Goal: Task Accomplishment & Management: Use online tool/utility

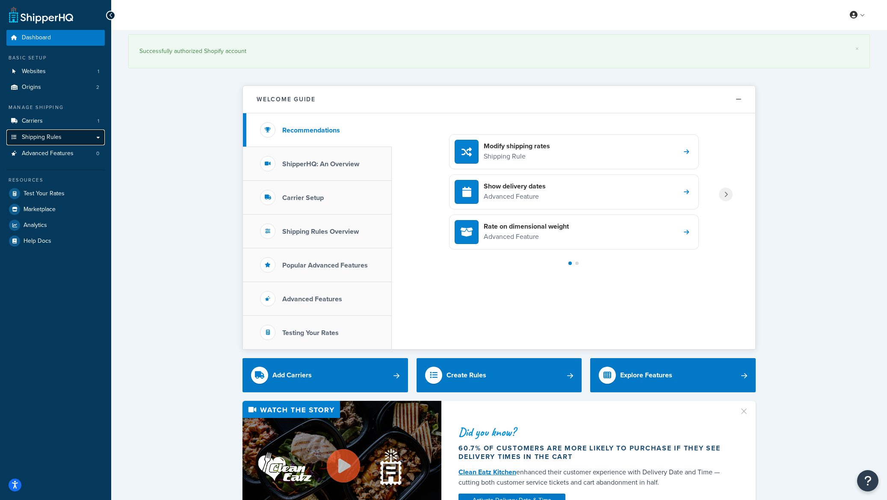
click at [50, 135] on span "Shipping Rules" at bounding box center [42, 137] width 40 height 7
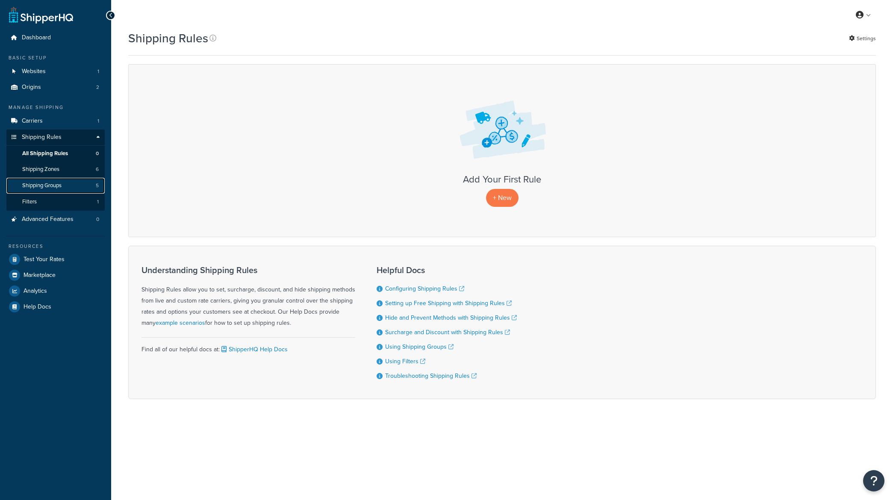
click at [66, 183] on link "Shipping Groups 5" at bounding box center [55, 186] width 98 height 16
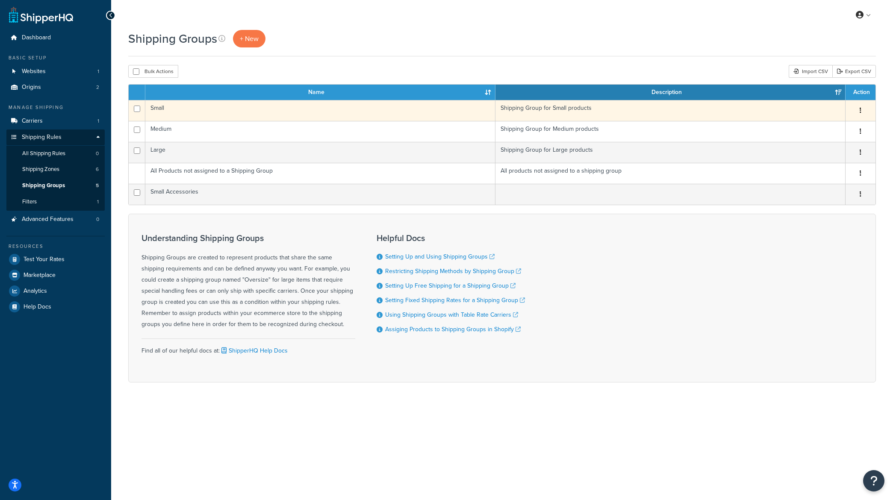
click at [531, 106] on td "Shipping Group for Small products" at bounding box center [670, 110] width 350 height 21
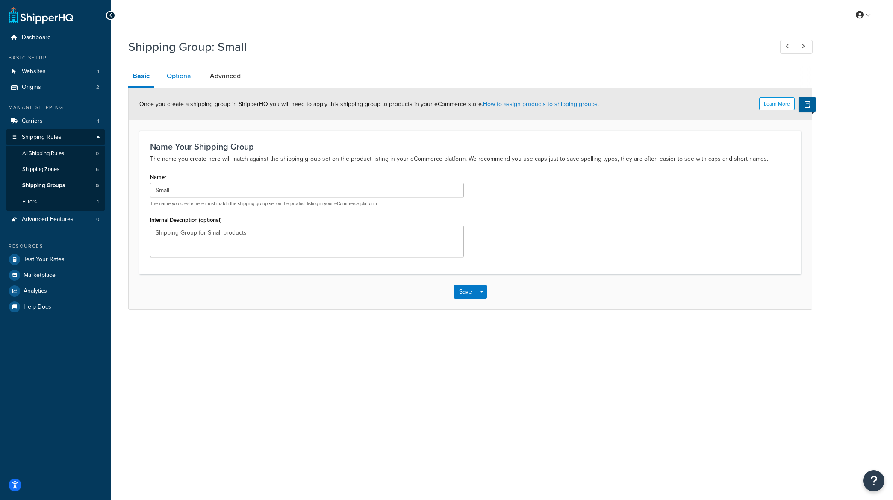
click at [175, 80] on link "Optional" at bounding box center [179, 76] width 35 height 21
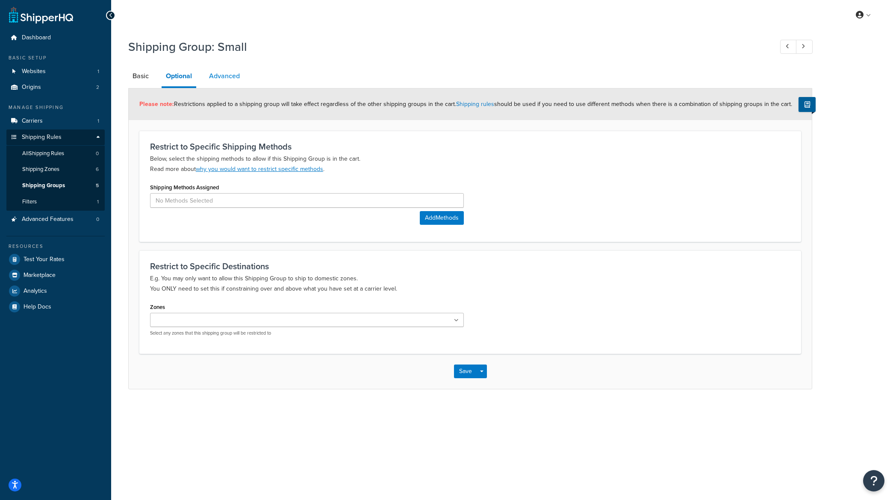
click at [235, 78] on link "Advanced" at bounding box center [224, 76] width 39 height 21
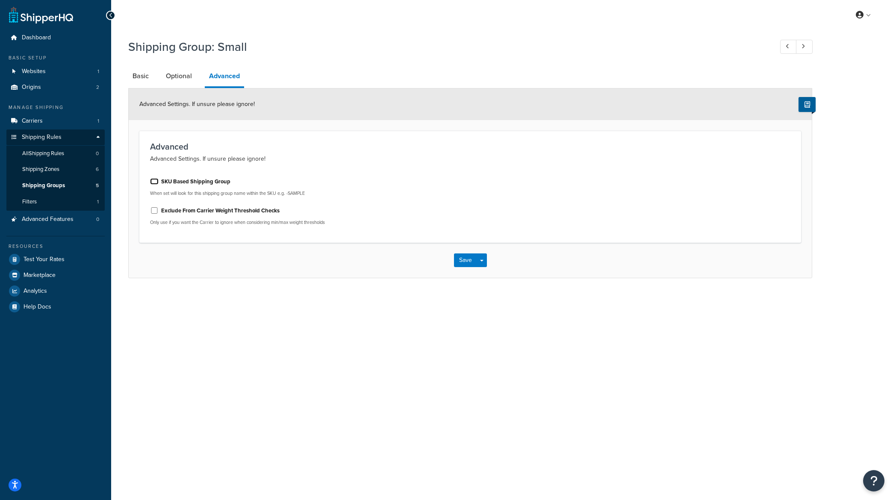
click at [154, 183] on input "SKU Based Shipping Group" at bounding box center [154, 181] width 9 height 6
click at [157, 183] on input "SKU Based Shipping Group" at bounding box center [154, 181] width 9 height 6
checkbox input "false"
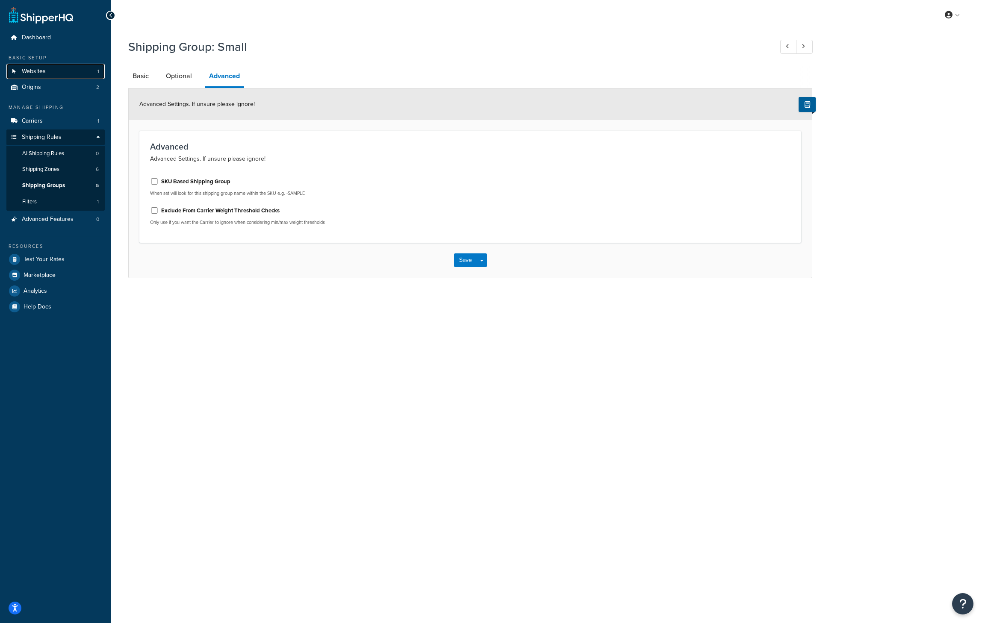
click at [40, 74] on span "Websites" at bounding box center [34, 71] width 24 height 7
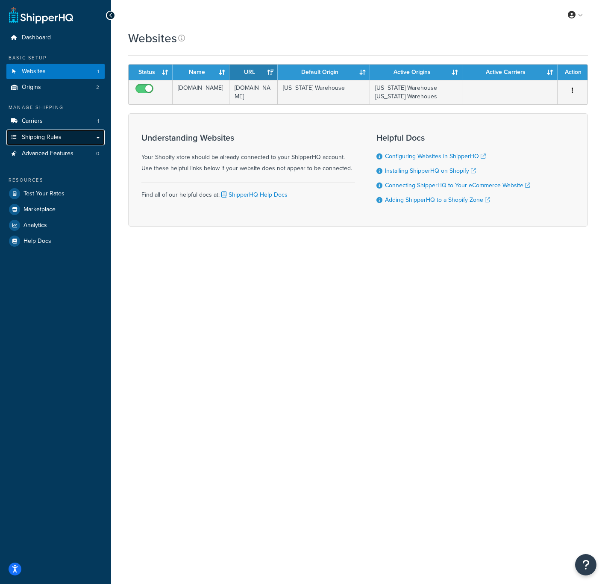
click at [99, 137] on link "Shipping Rules" at bounding box center [55, 138] width 98 height 16
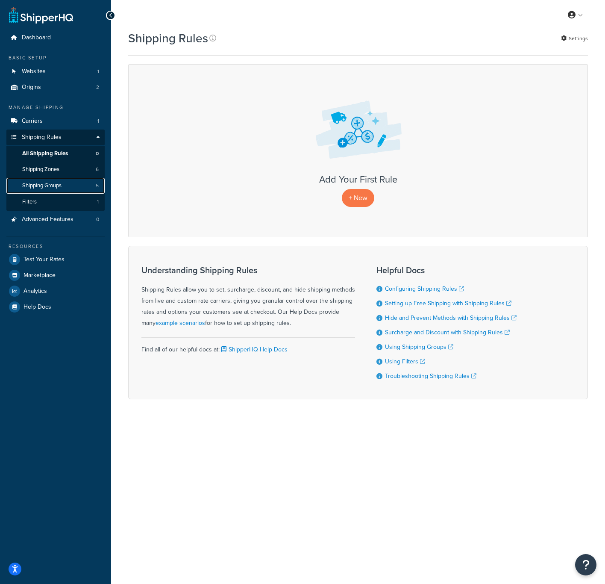
click at [53, 186] on span "Shipping Groups" at bounding box center [41, 185] width 39 height 7
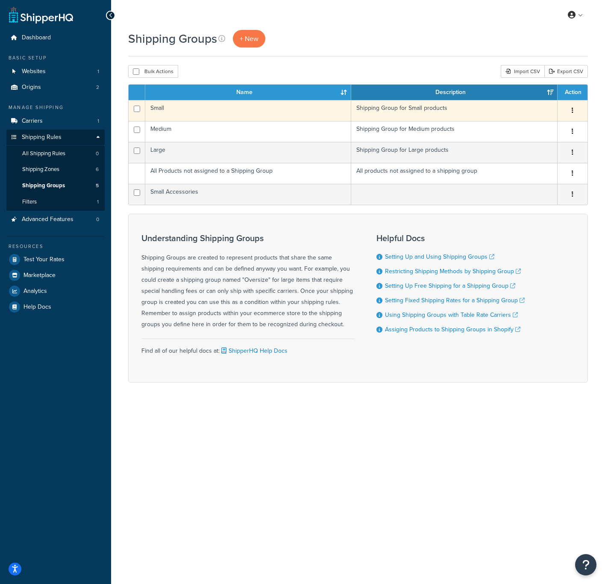
click at [217, 112] on td "Small" at bounding box center [248, 110] width 206 height 21
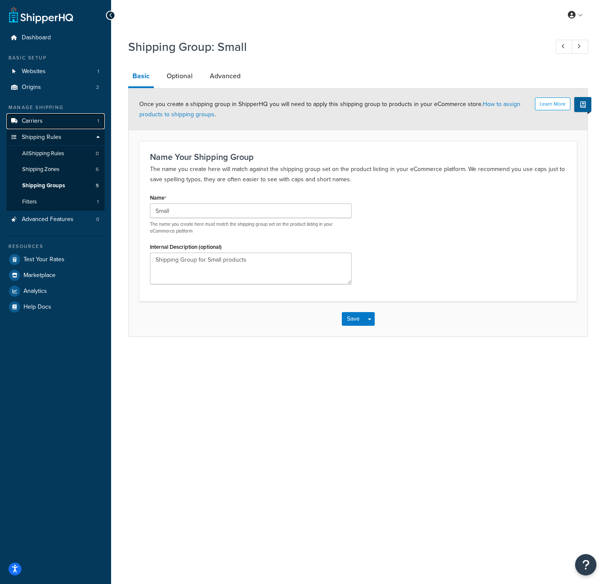
click at [41, 121] on span "Carriers" at bounding box center [32, 121] width 21 height 7
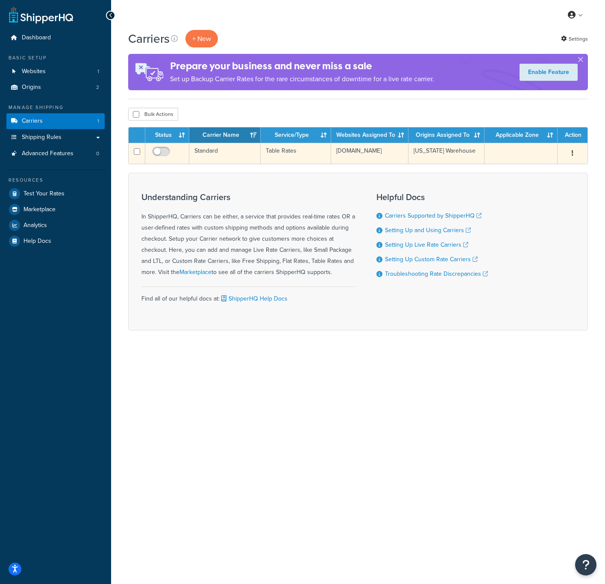
click at [247, 152] on td "Standard" at bounding box center [224, 153] width 71 height 21
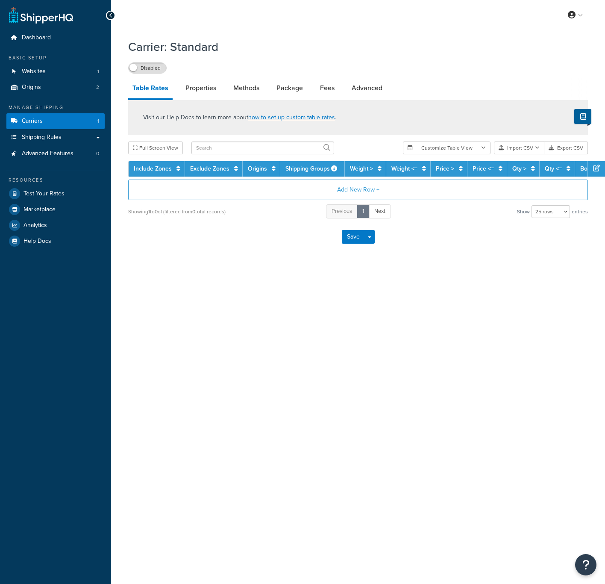
select select "25"
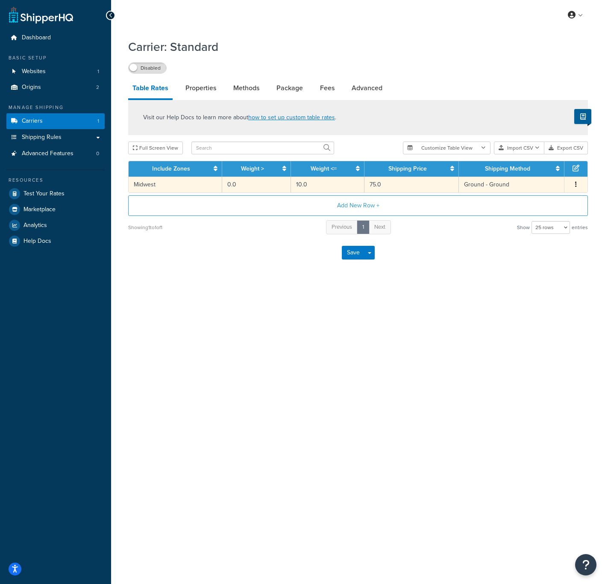
click at [578, 186] on button "button" at bounding box center [576, 184] width 7 height 9
click at [253, 227] on div "Showing 1 to 1 of 1 Previous 1 Next Show 10 rows 15 rows 25 rows 50 rows 100 ro…" at bounding box center [358, 227] width 460 height 16
click at [216, 186] on td "Midwest" at bounding box center [176, 185] width 94 height 16
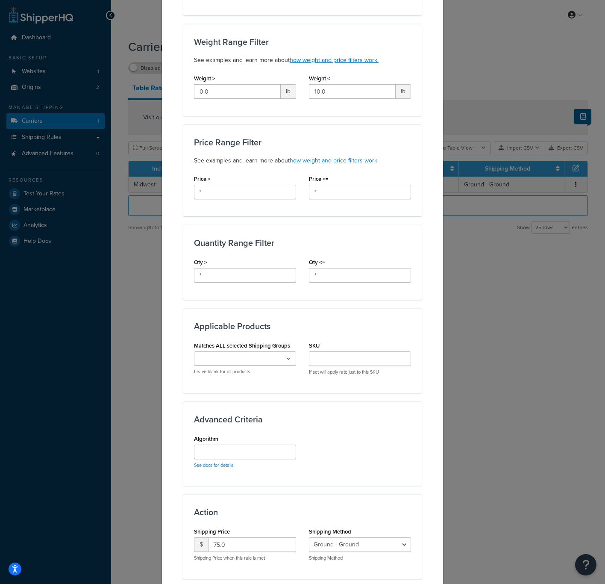
scroll to position [219, 0]
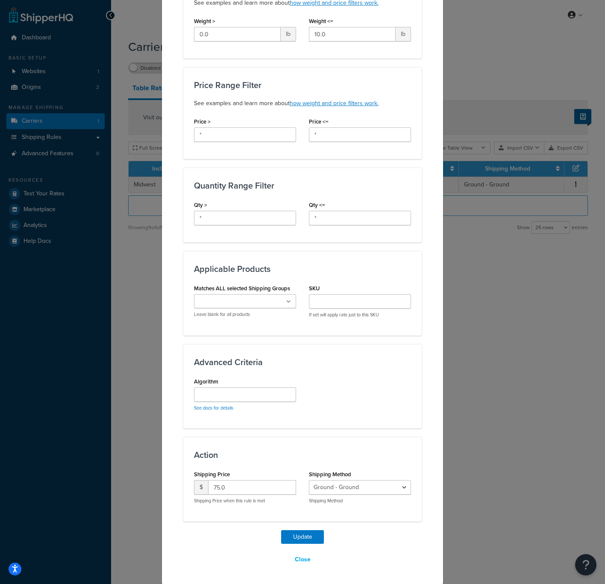
click at [484, 334] on div "Update Table Rate Applicable Zones See examples and learn more about how includ…" at bounding box center [302, 292] width 605 height 584
click at [533, 283] on div "Update Table Rate Applicable Zones See examples and learn more about how includ…" at bounding box center [302, 292] width 605 height 584
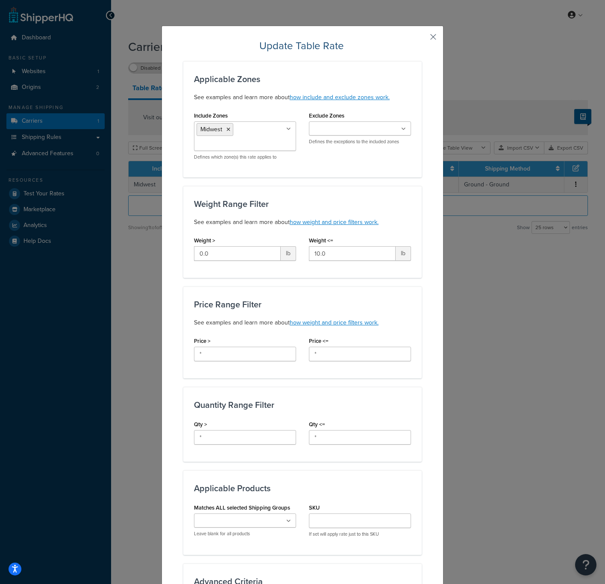
click at [422, 39] on button "button" at bounding box center [421, 40] width 2 height 2
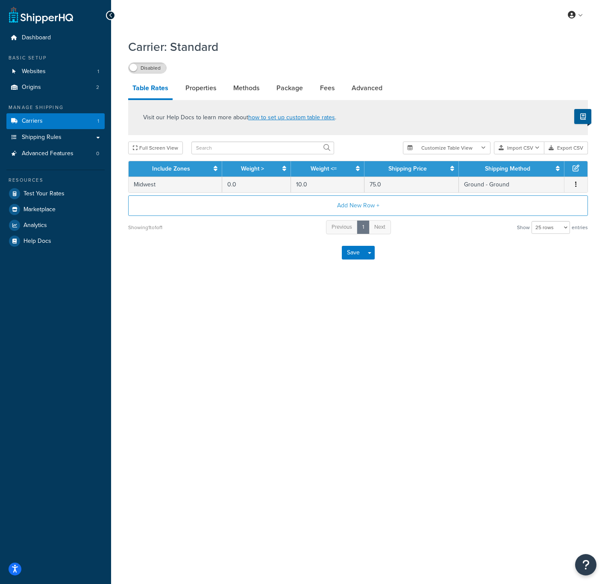
click at [576, 185] on icon "button" at bounding box center [576, 184] width 2 height 6
click at [528, 199] on div "Delete" at bounding box center [533, 204] width 61 height 18
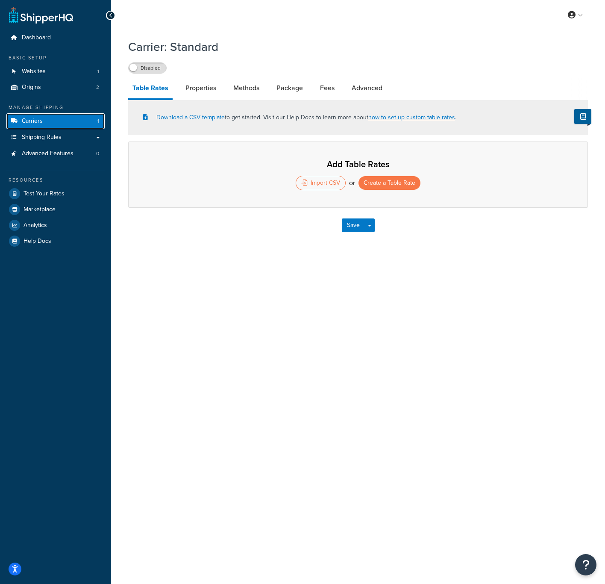
click at [72, 120] on link "Carriers 1" at bounding box center [55, 121] width 98 height 16
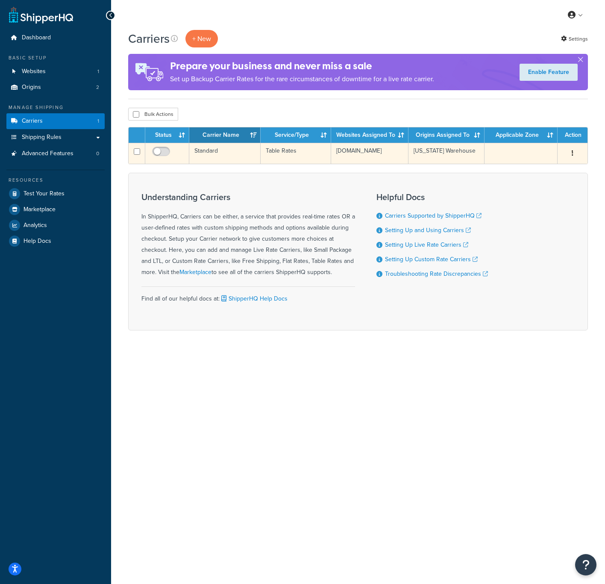
click at [576, 156] on button "button" at bounding box center [573, 154] width 12 height 14
click at [529, 203] on link "Delete" at bounding box center [538, 206] width 68 height 18
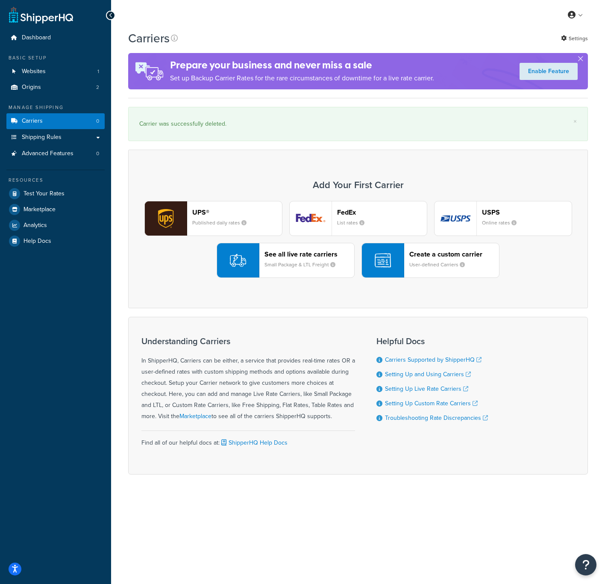
click at [380, 259] on img "button" at bounding box center [383, 260] width 16 height 16
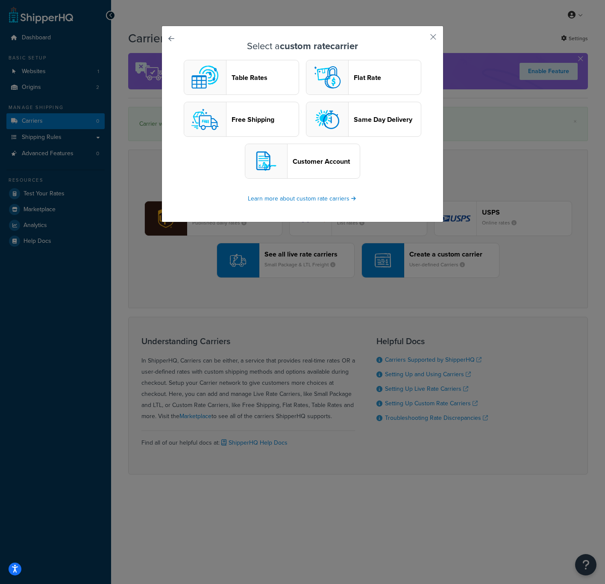
click at [255, 76] on header "Table Rates" at bounding box center [265, 78] width 67 height 8
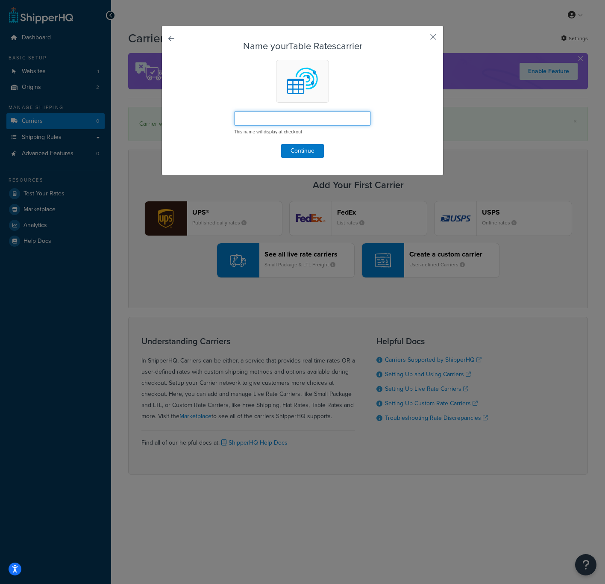
click at [269, 122] on input "text" at bounding box center [302, 118] width 137 height 15
type input "G"
type input "Flat Rates"
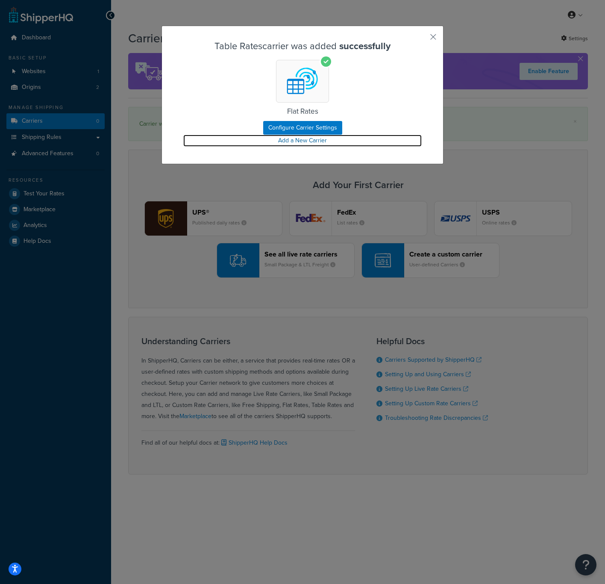
click at [301, 142] on link "Add a New Carrier" at bounding box center [302, 141] width 239 height 12
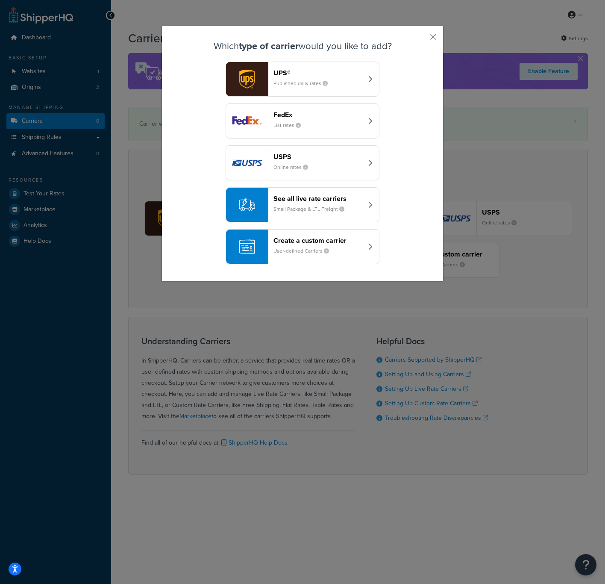
click at [320, 244] on header "Create a custom carrier" at bounding box center [318, 240] width 89 height 8
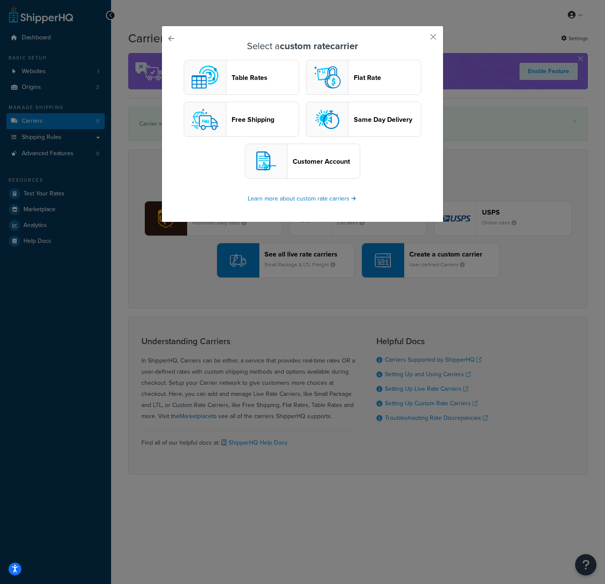
click at [172, 37] on div "Select a custom rate carrier Table Rates Flat Rate Free Shipping Same Day Deliv…" at bounding box center [303, 124] width 282 height 197
click at [183, 41] on link at bounding box center [183, 41] width 0 height 0
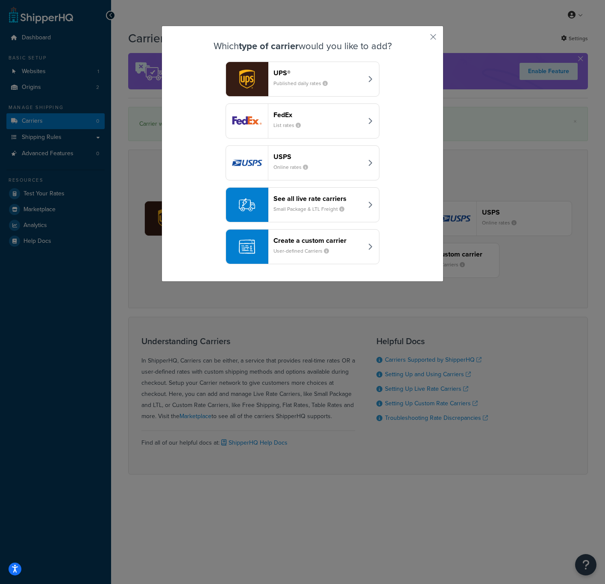
click at [433, 39] on div "Which type of carrier would you like to add? UPS® Published daily rates FedEx L…" at bounding box center [303, 154] width 282 height 256
click at [422, 39] on button "button" at bounding box center [421, 40] width 2 height 2
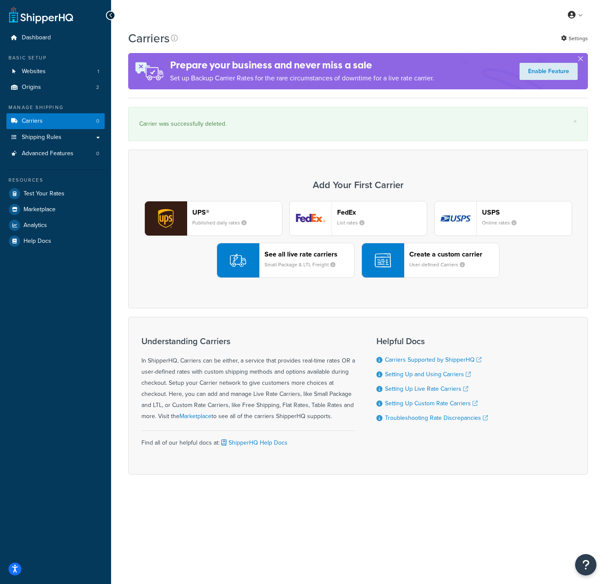
click at [408, 262] on button "Create a custom carrier User-defined Carriers" at bounding box center [431, 260] width 138 height 35
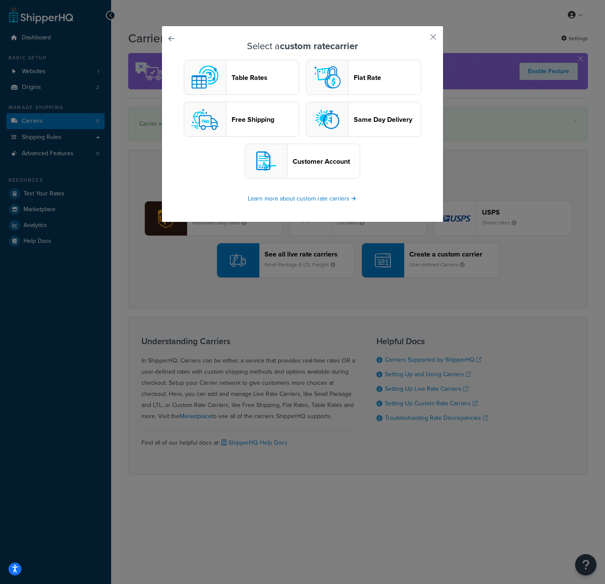
click at [259, 75] on header "Table Rates" at bounding box center [265, 78] width 67 height 8
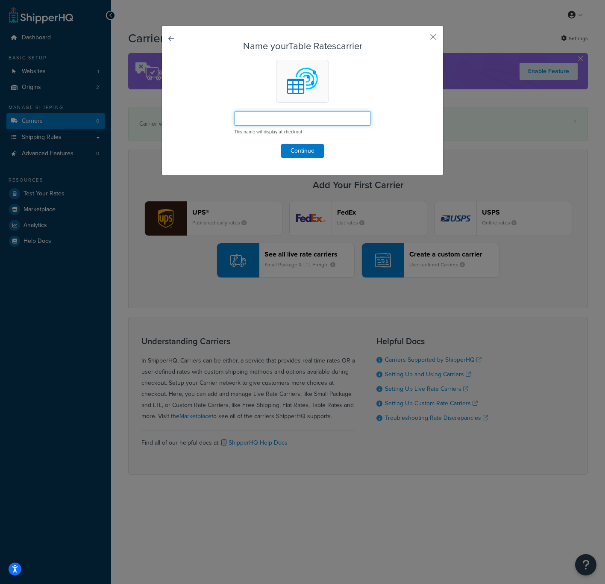
click at [267, 116] on input "text" at bounding box center [302, 118] width 137 height 15
type input "Flat Rates"
click at [283, 155] on button "Continue" at bounding box center [302, 151] width 43 height 14
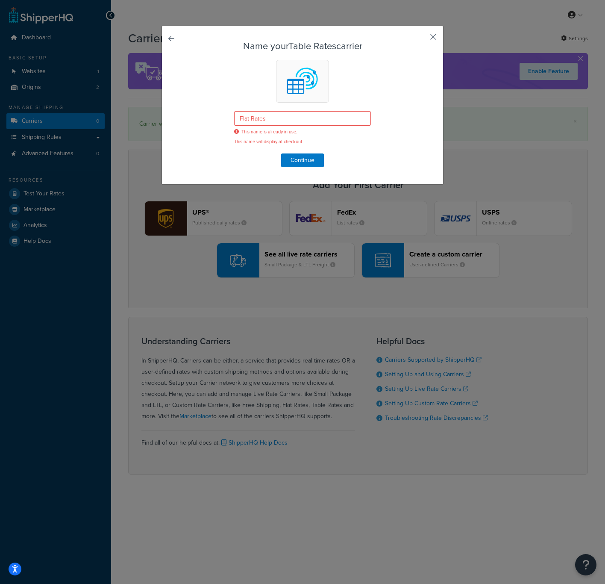
click at [422, 39] on button "button" at bounding box center [421, 40] width 2 height 2
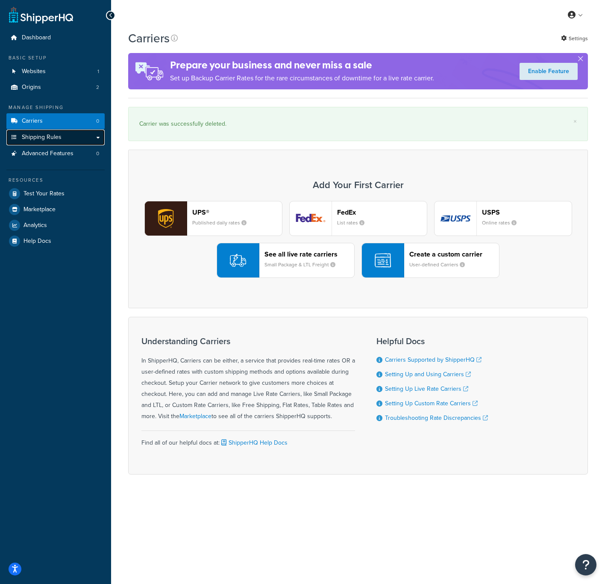
click at [56, 134] on span "Shipping Rules" at bounding box center [42, 137] width 40 height 7
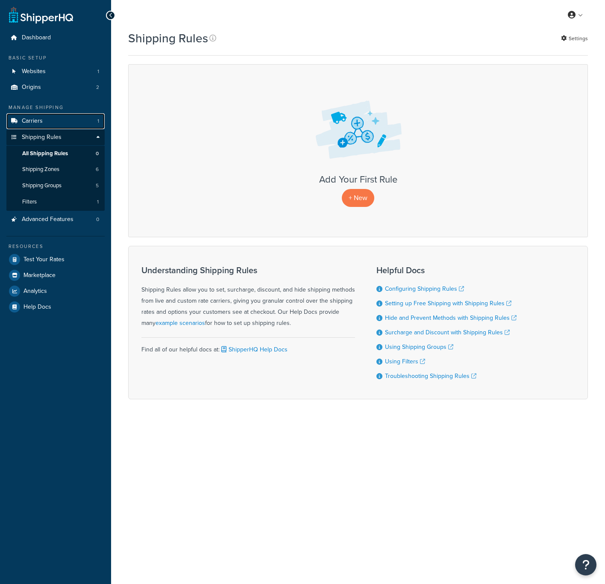
click at [50, 123] on link "Carriers 1" at bounding box center [55, 121] width 98 height 16
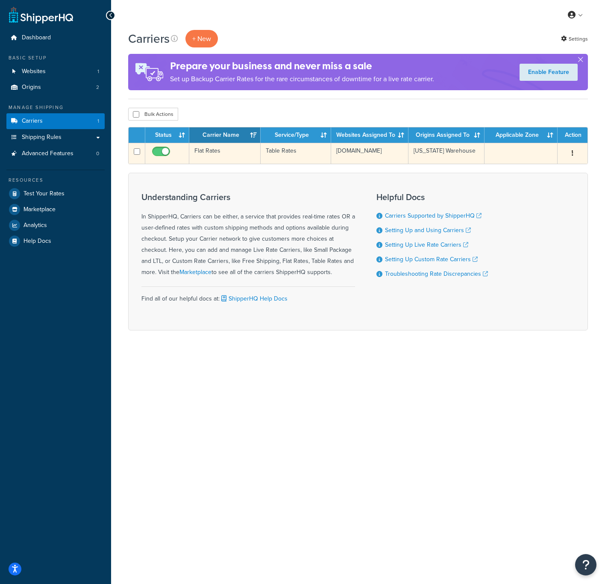
click at [208, 151] on td "Flat Rates" at bounding box center [224, 153] width 71 height 21
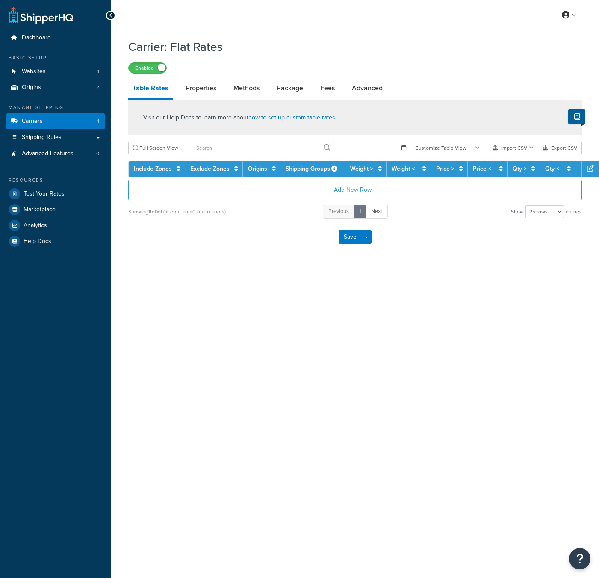
select select "25"
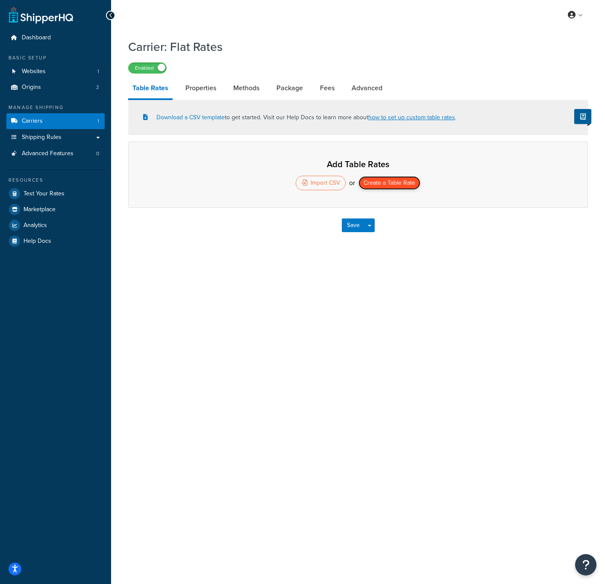
click at [389, 185] on button "Create a Table Rate" at bounding box center [390, 183] width 62 height 14
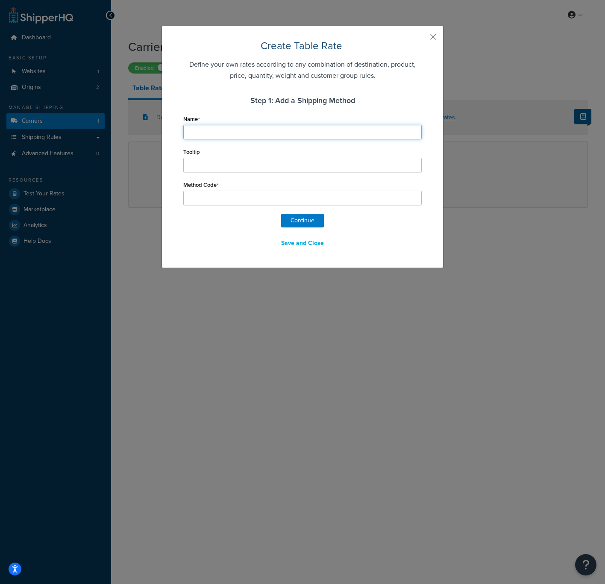
click at [283, 133] on input "Name" at bounding box center [302, 132] width 239 height 15
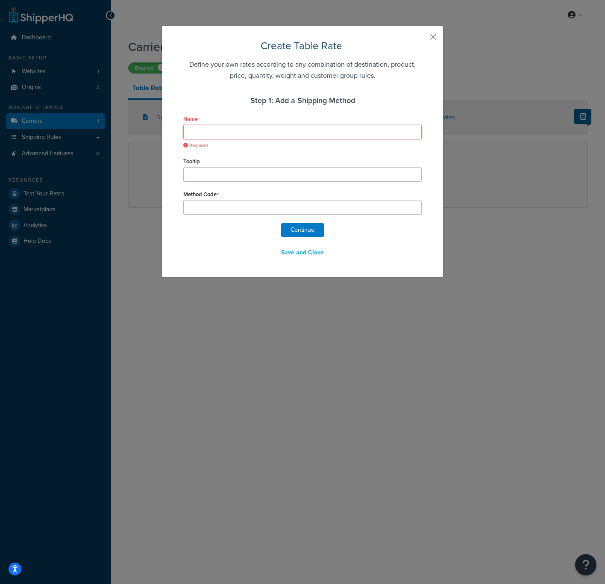
type input "G"
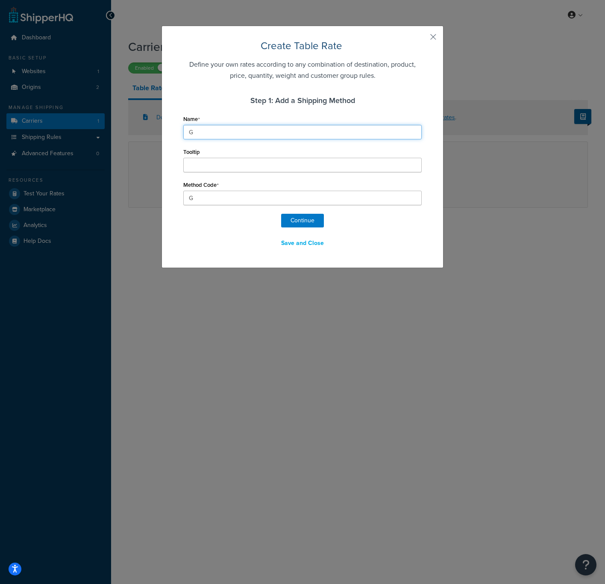
type input "Gr"
type input "Gro"
type input "Grou"
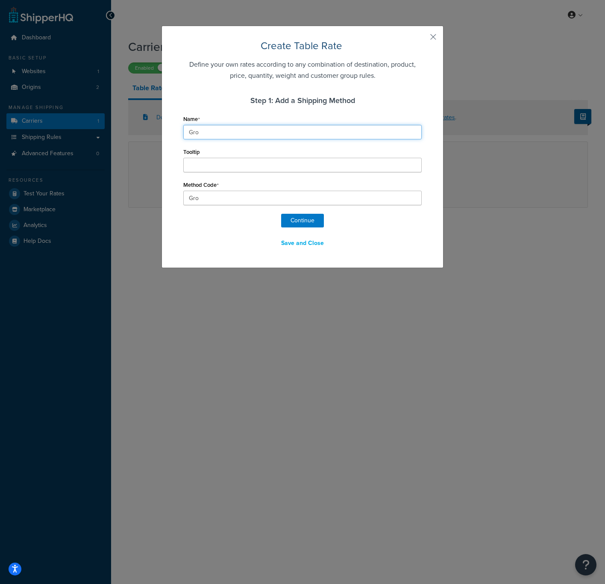
type input "Grou"
type input "Groun"
type input "Ground"
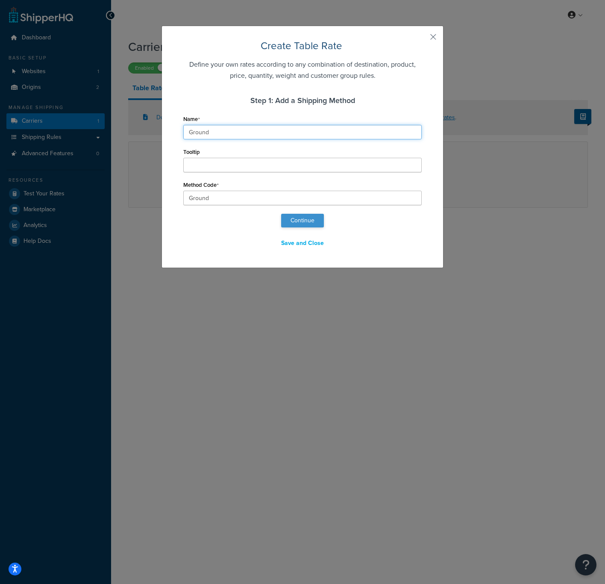
type input "Ground"
click at [307, 219] on button "Continue" at bounding box center [302, 221] width 43 height 14
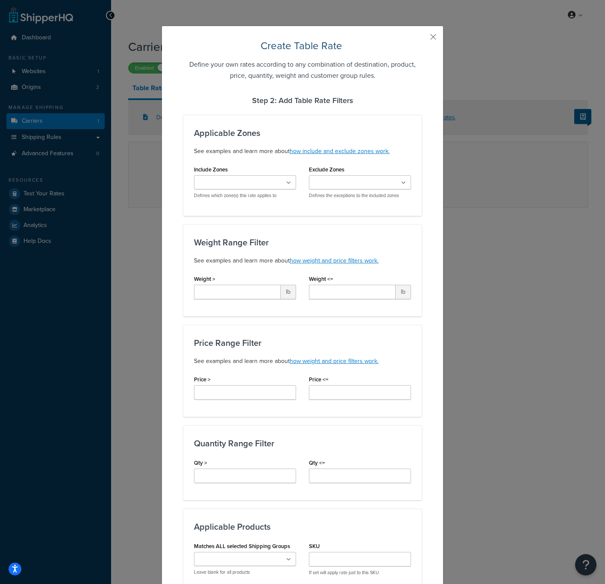
select select "183376"
click at [282, 181] on ul at bounding box center [245, 182] width 102 height 14
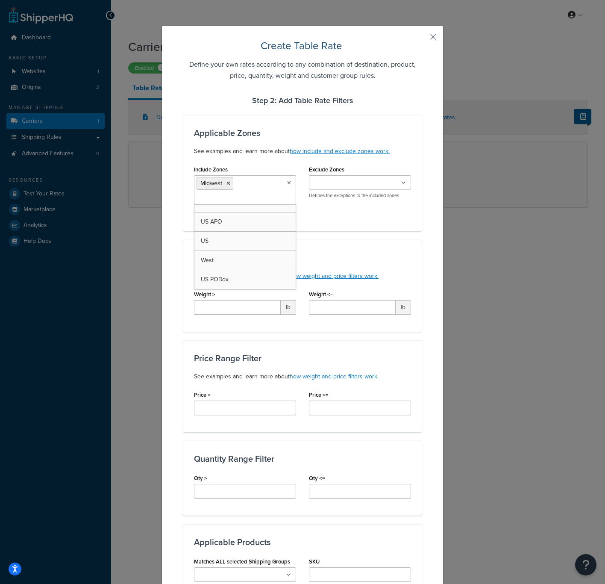
scroll to position [11, 0]
click at [393, 238] on div "Applicable Zones See examples and learn more about how include and exclude zone…" at bounding box center [302, 455] width 239 height 680
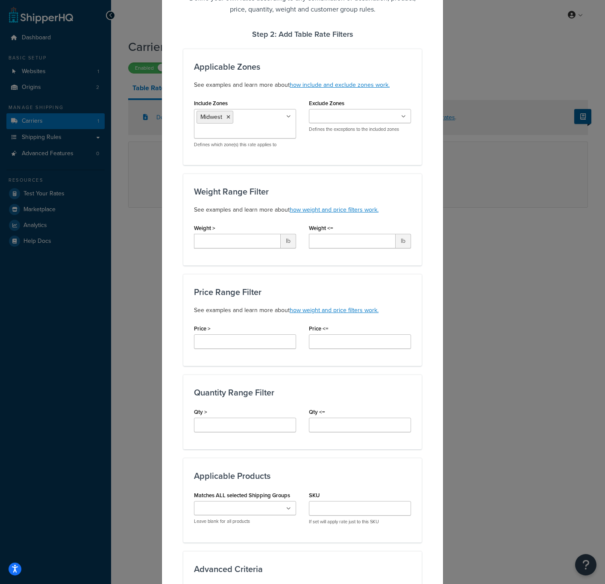
scroll to position [66, 0]
click at [242, 236] on input "Weight >" at bounding box center [237, 241] width 87 height 15
type input "0"
type input "15"
click at [233, 342] on input "Price >" at bounding box center [245, 341] width 102 height 15
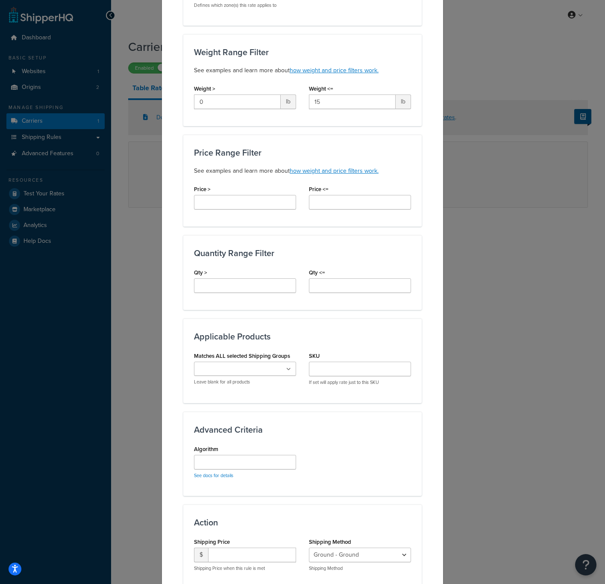
scroll to position [199, 0]
